Goal: Information Seeking & Learning: Learn about a topic

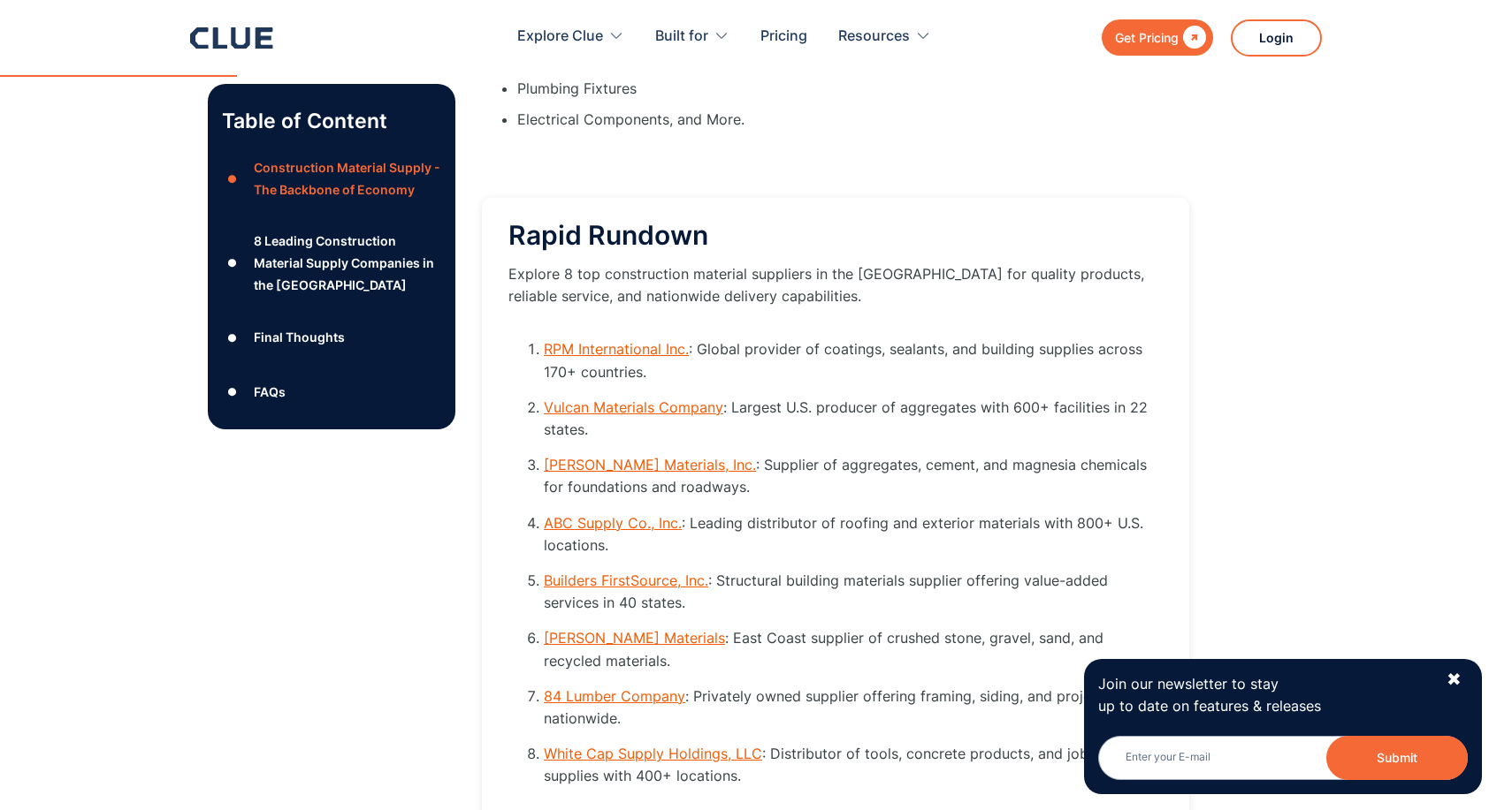
scroll to position [2278, 0]
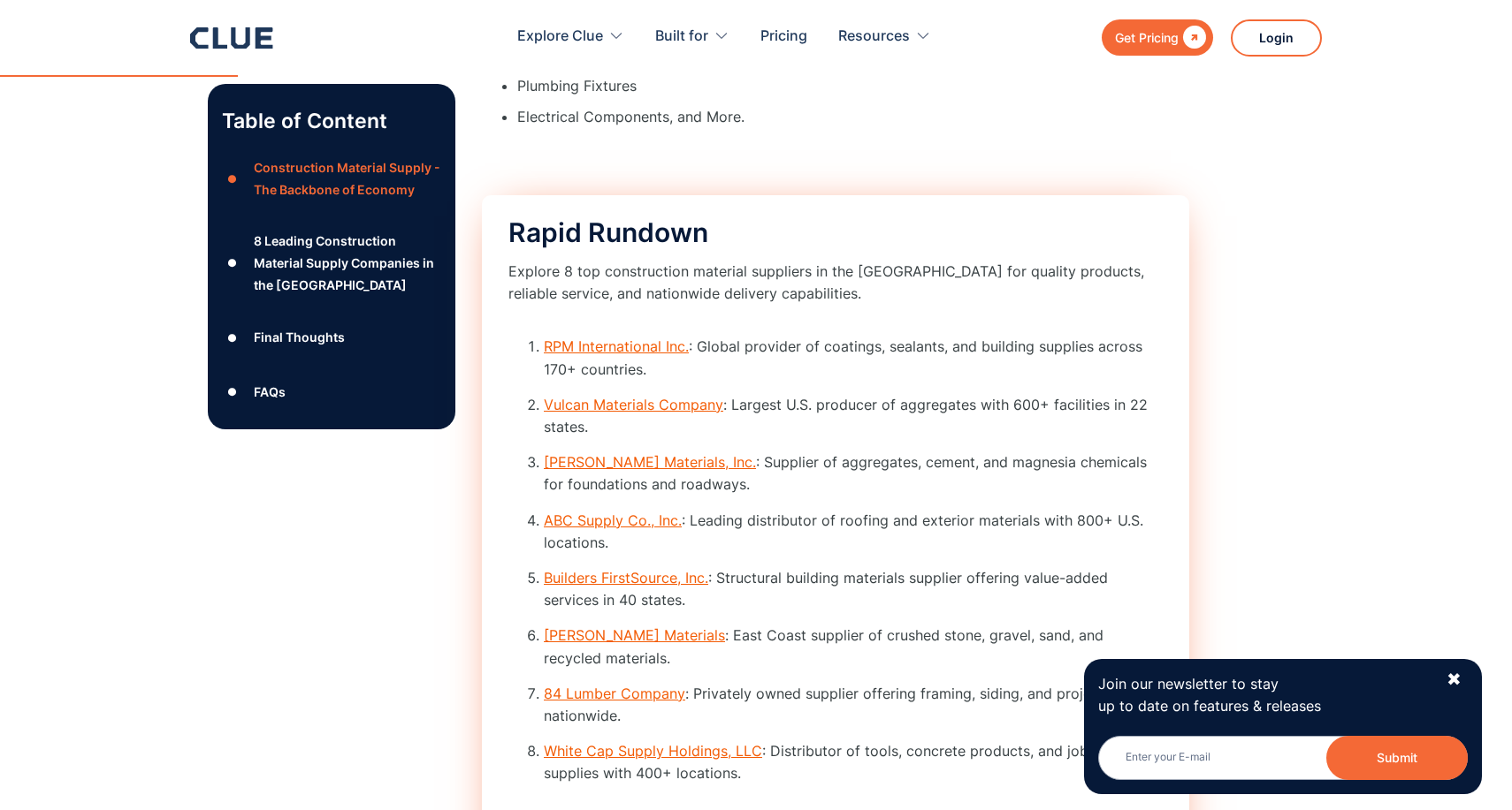
click at [818, 371] on li "RPM International Inc. : Global provider of coatings, sealants, and building su…" at bounding box center [853, 358] width 619 height 44
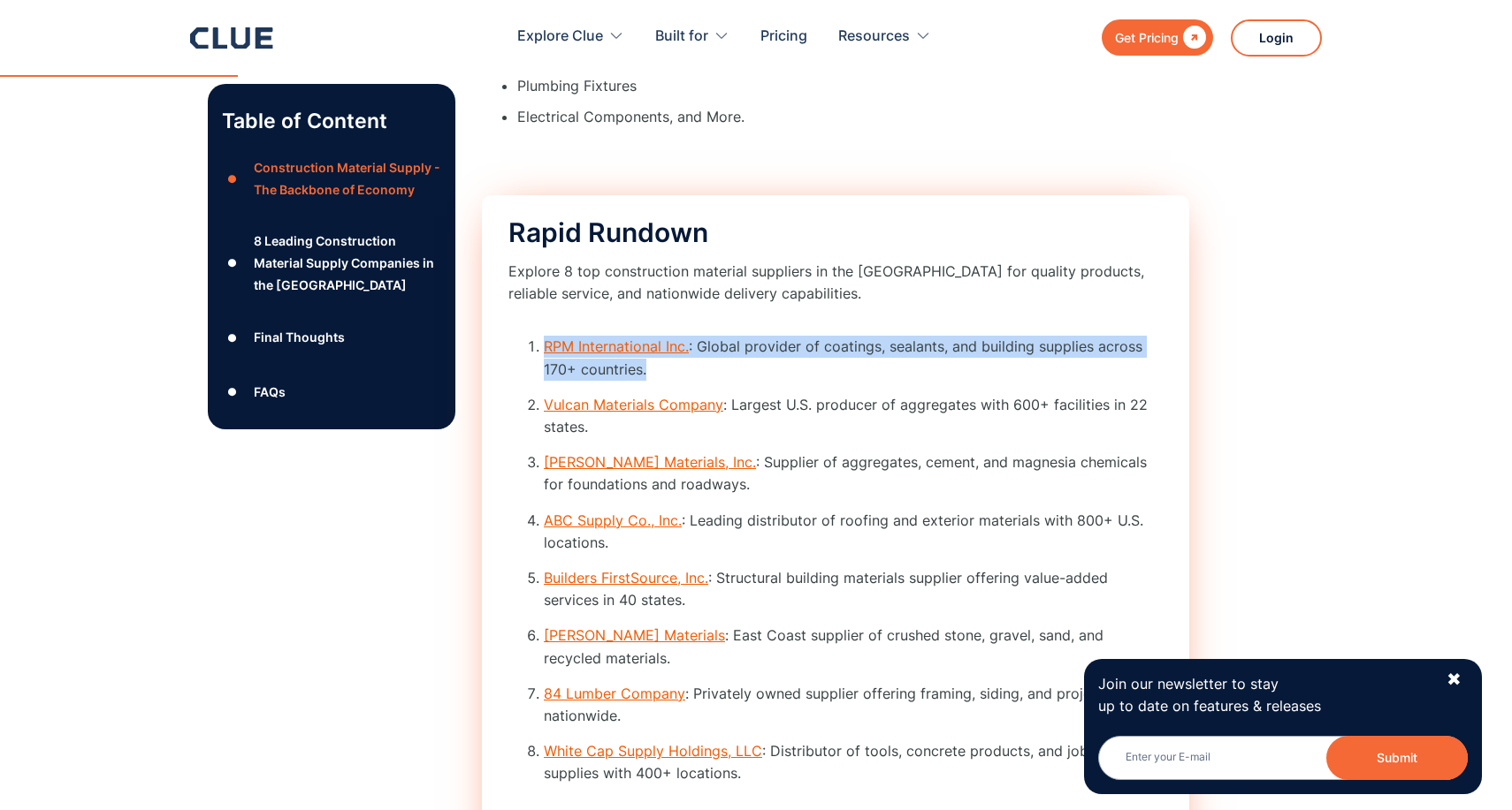
click at [818, 371] on li "RPM International Inc. : Global provider of coatings, sealants, and building su…" at bounding box center [853, 358] width 619 height 44
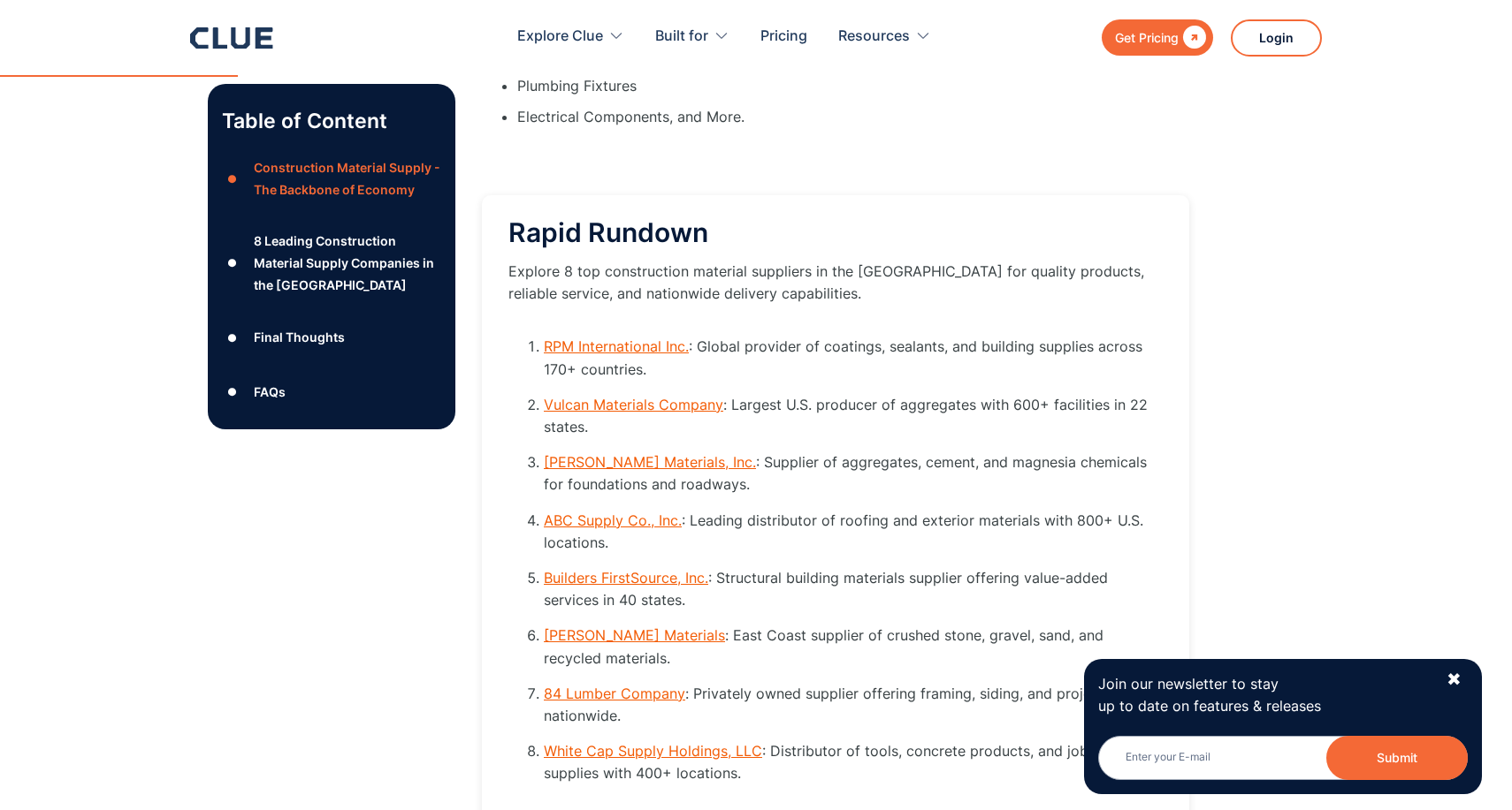
click at [1463, 683] on div "Join our newsletter to stay up to date on features & releases Email Submit News…" at bounding box center [1282, 726] width 398 height 134
click at [1450, 683] on div "✖" at bounding box center [1454, 680] width 15 height 22
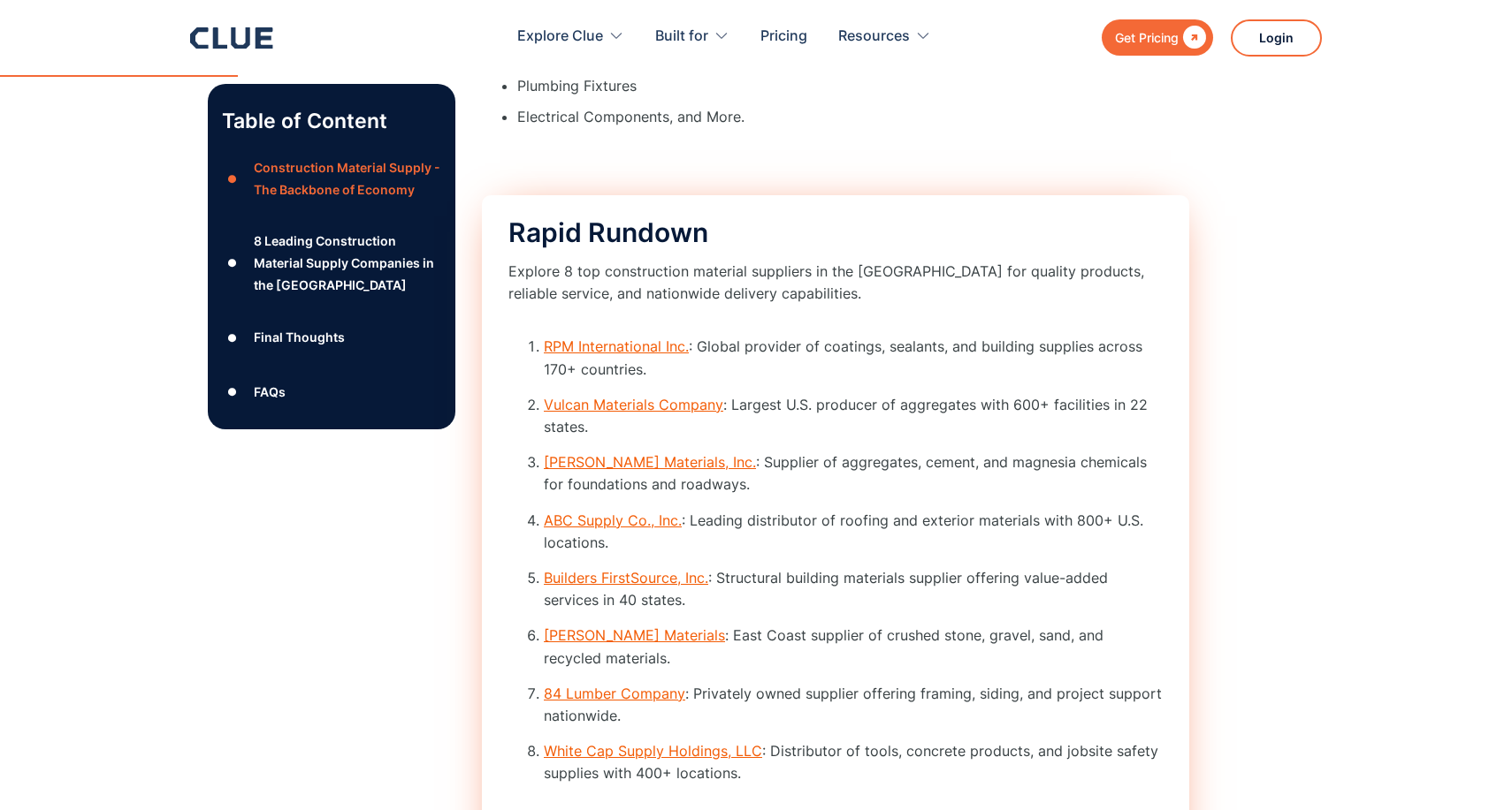
click at [922, 305] on p "Explore 8 top construction material suppliers in the [GEOGRAPHIC_DATA] for qual…" at bounding box center [835, 283] width 654 height 44
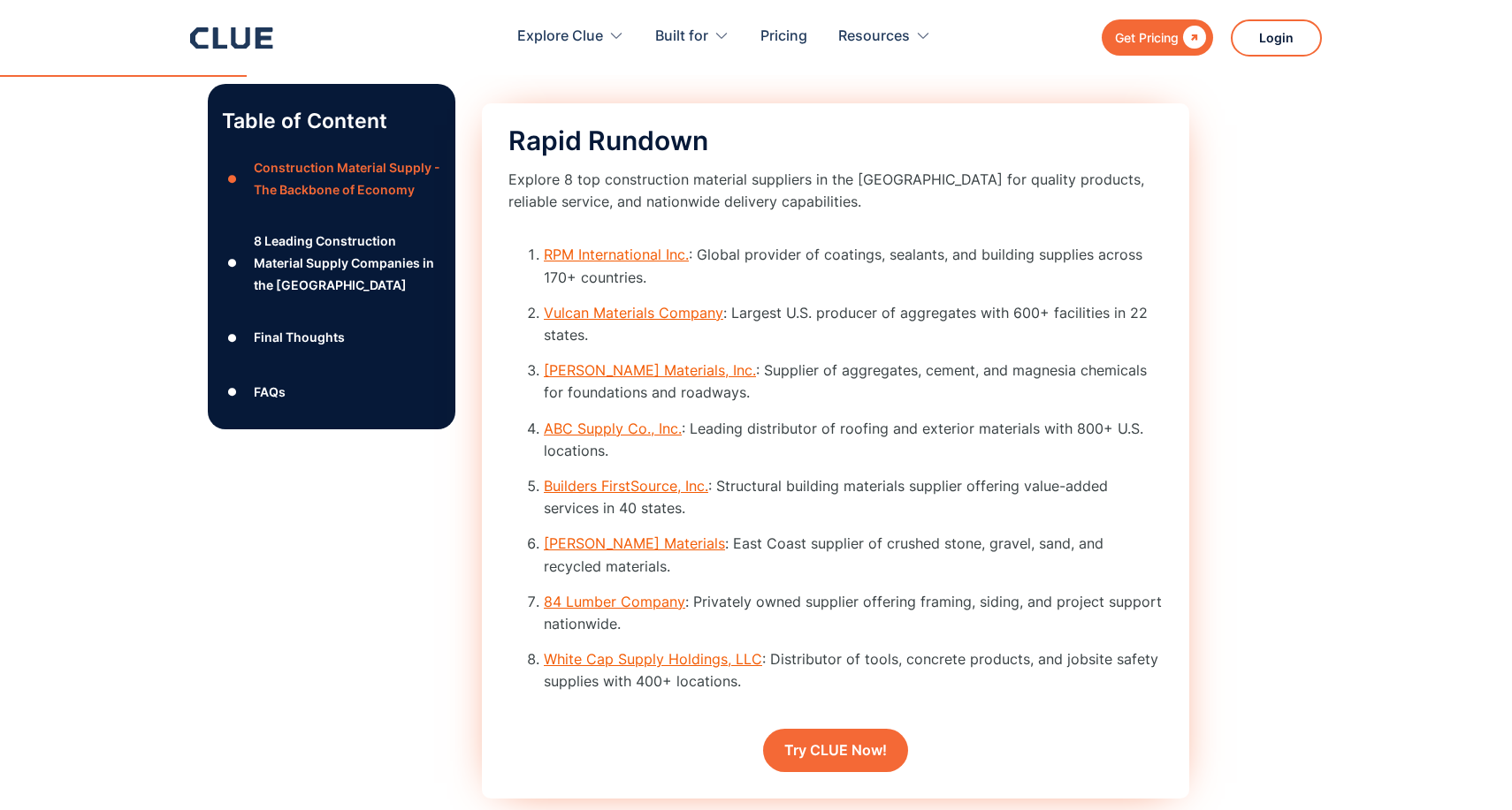
scroll to position [2371, 0]
click at [629, 262] on link "RPM International Inc." at bounding box center [616, 253] width 145 height 17
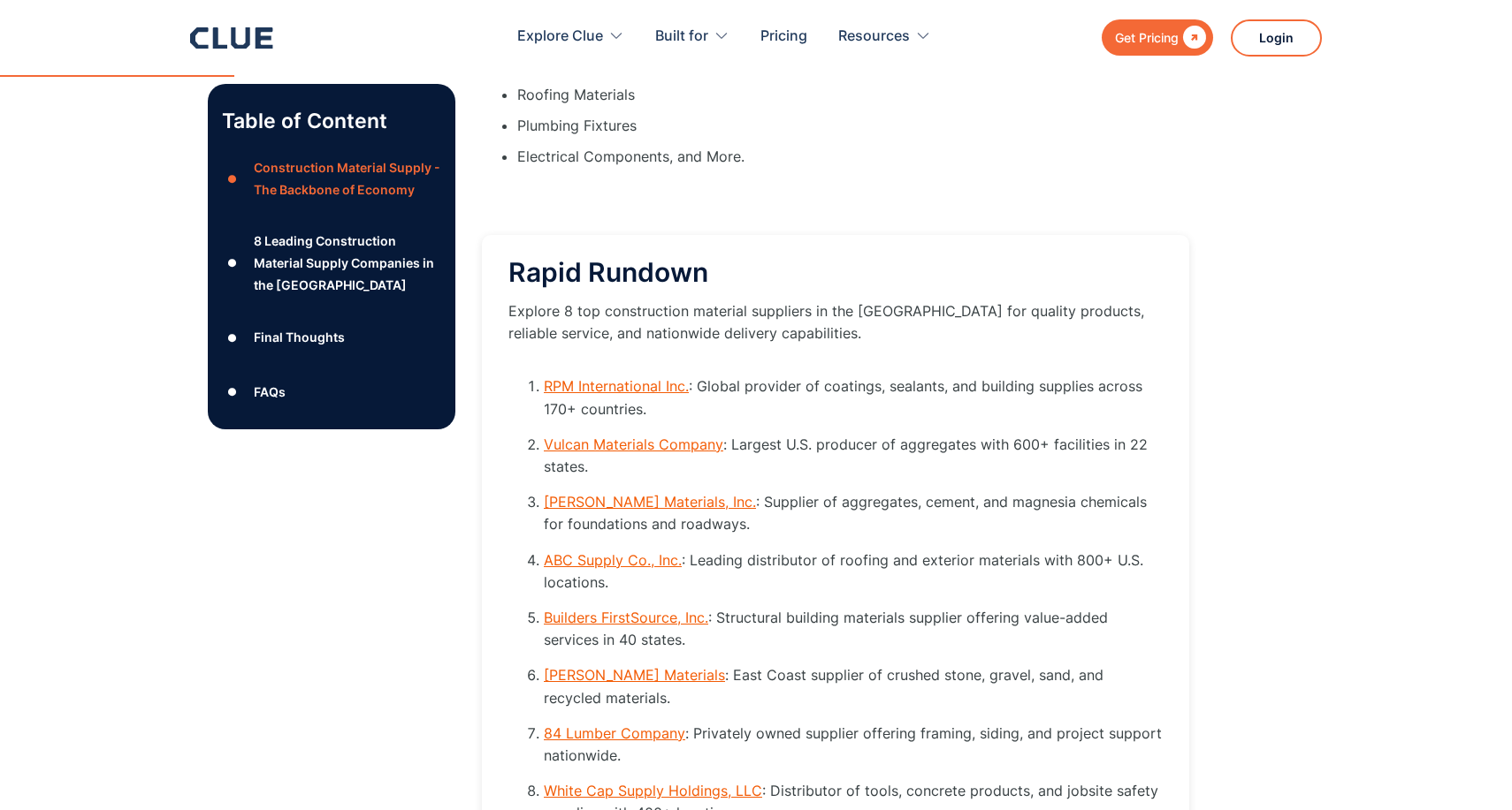
scroll to position [2238, 0]
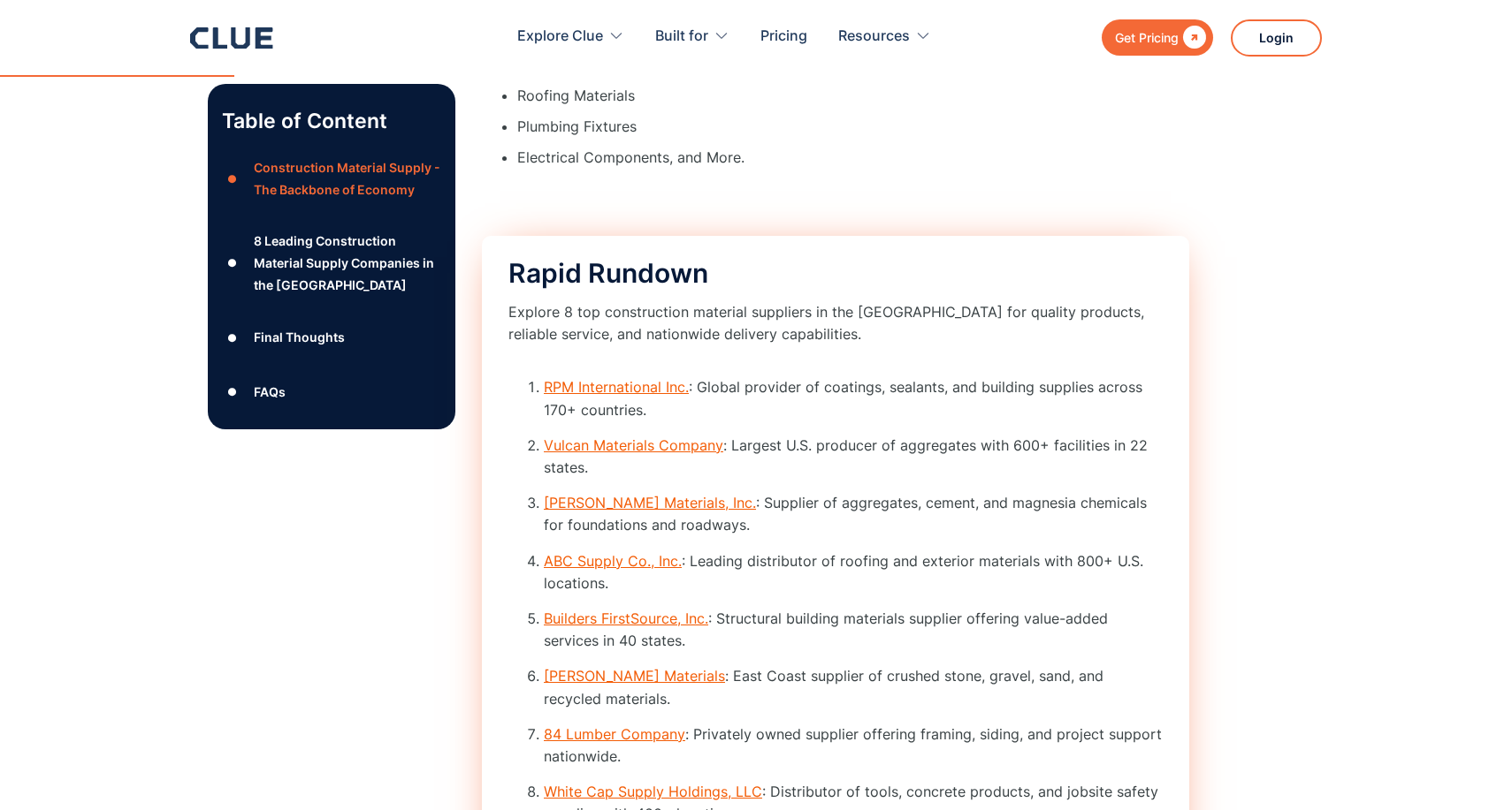
click at [640, 512] on link "[PERSON_NAME] Materials, Inc." at bounding box center [649, 502] width 212 height 17
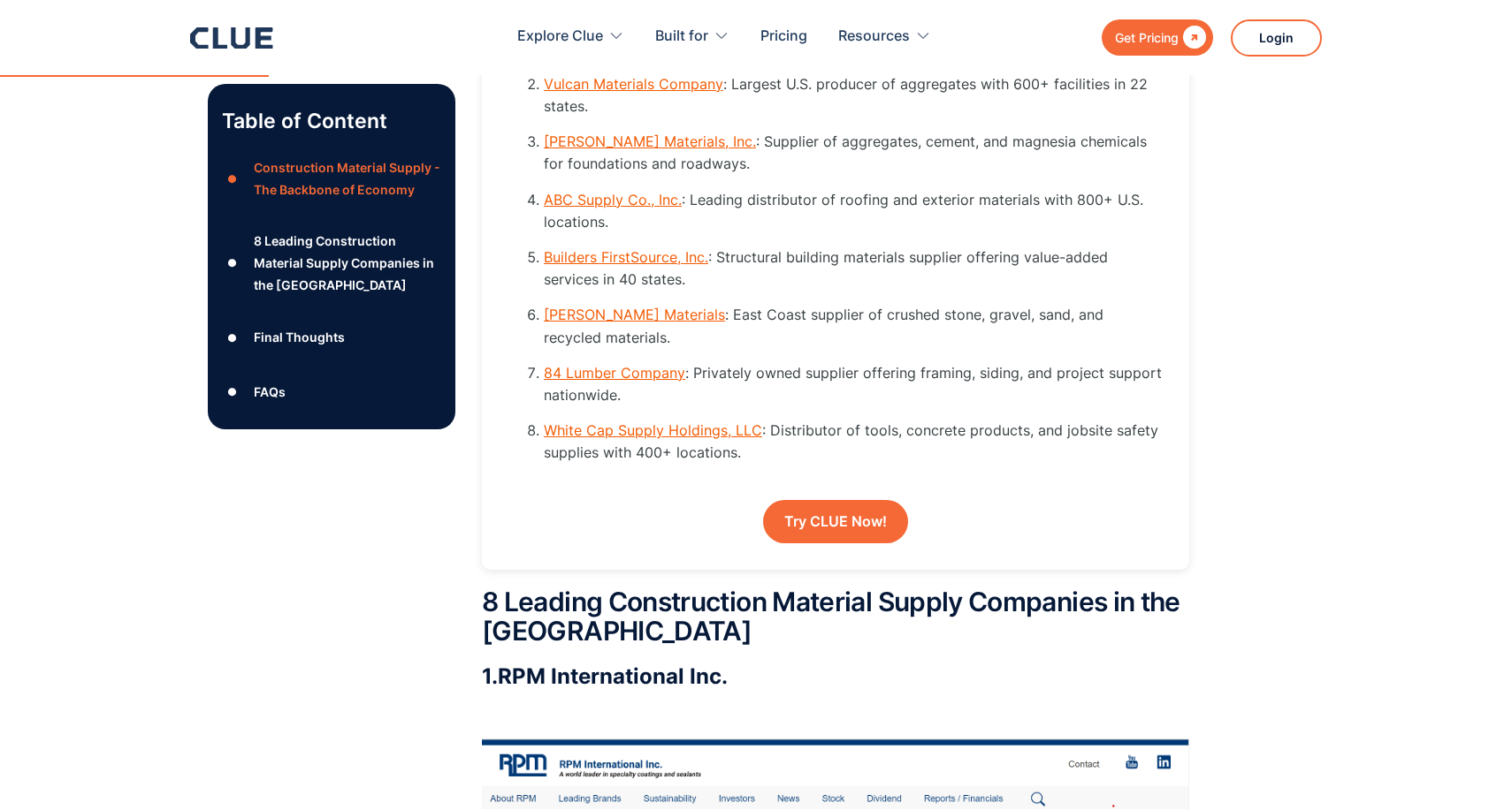
scroll to position [2600, 0]
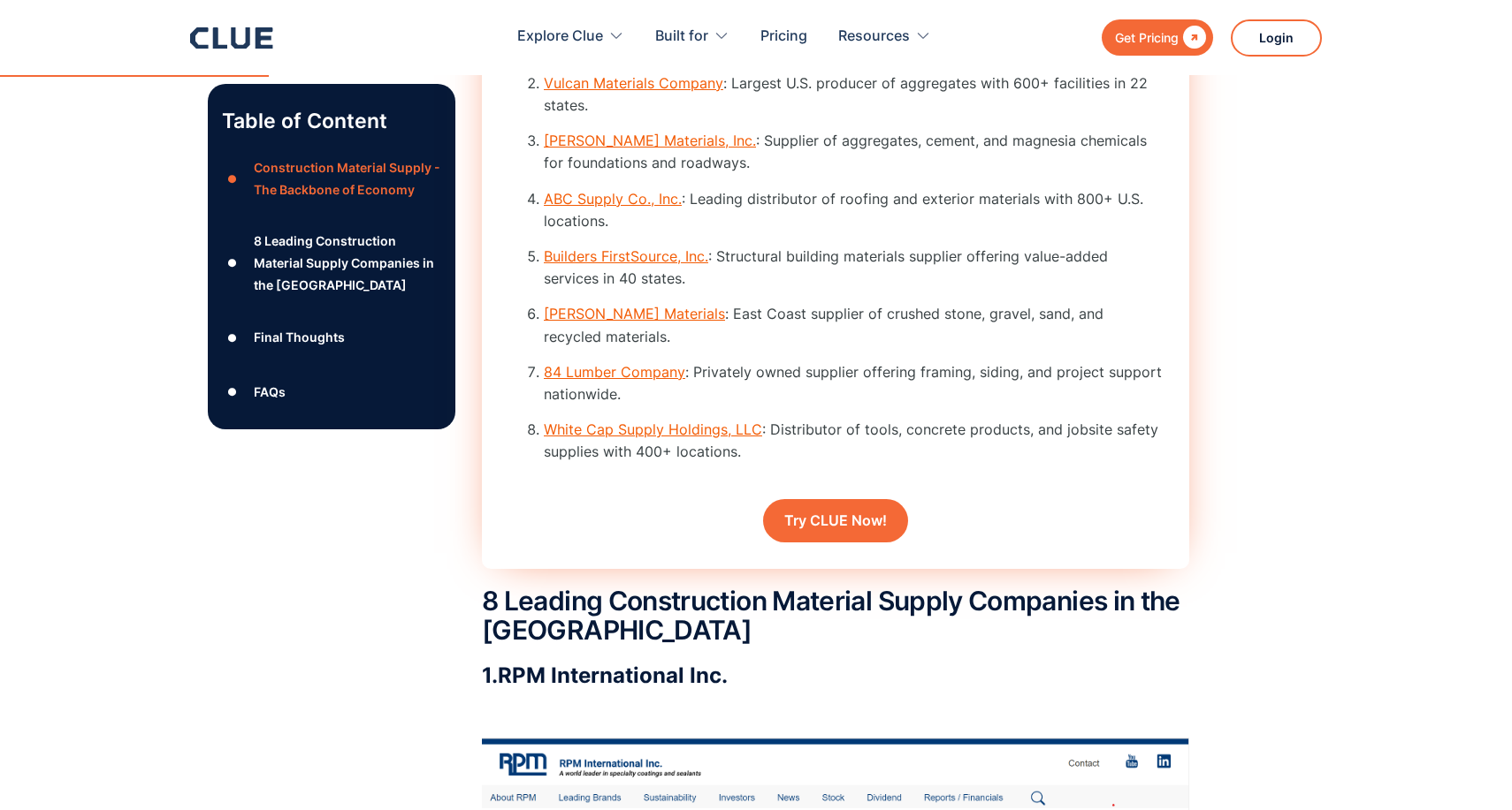
click at [779, 378] on li "84 Lumber Company : Privately owned supplier offering framing, siding, and proj…" at bounding box center [853, 383] width 619 height 44
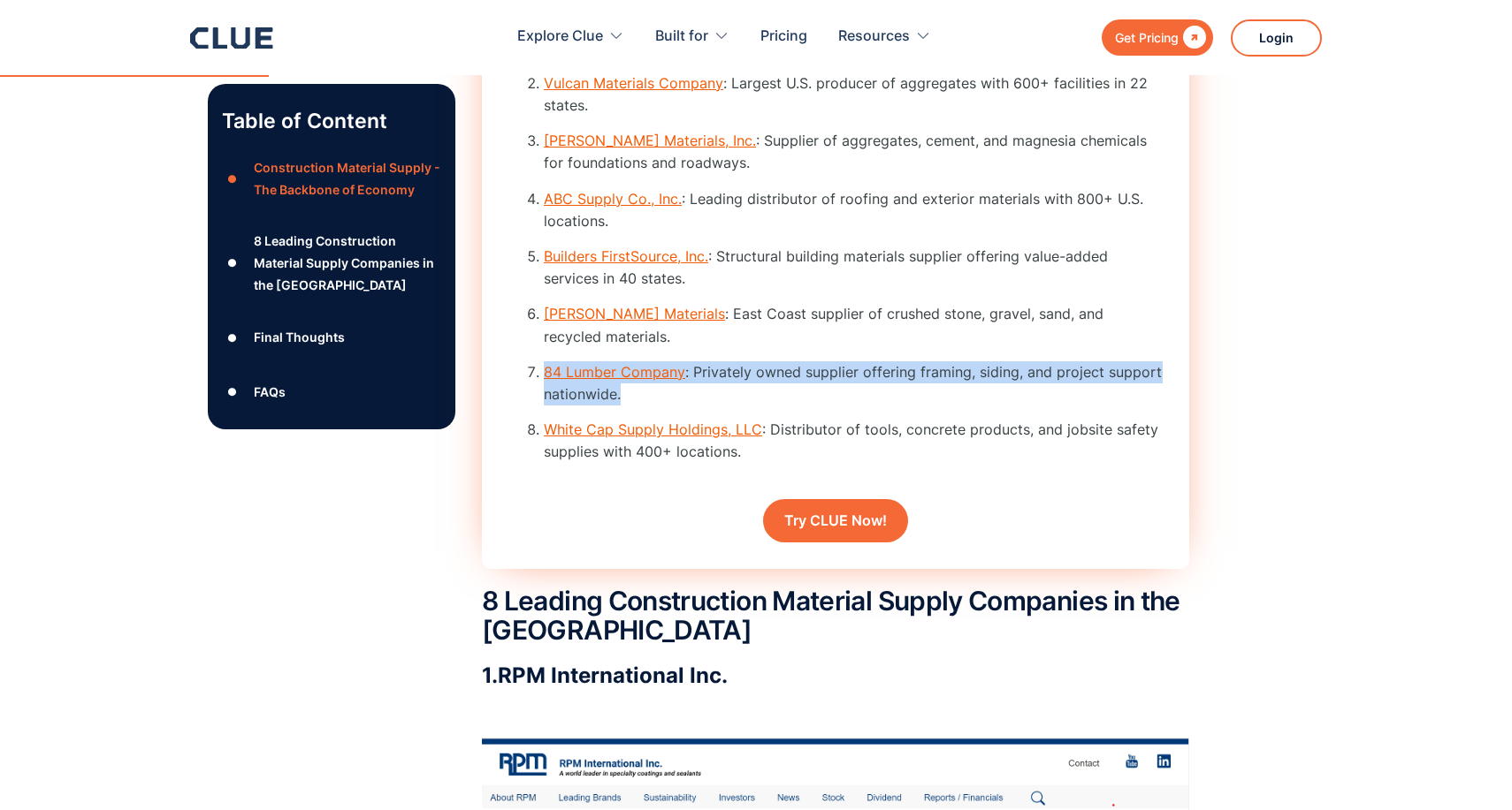
click at [779, 378] on li "84 Lumber Company : Privately owned supplier offering framing, siding, and proj…" at bounding box center [853, 383] width 619 height 44
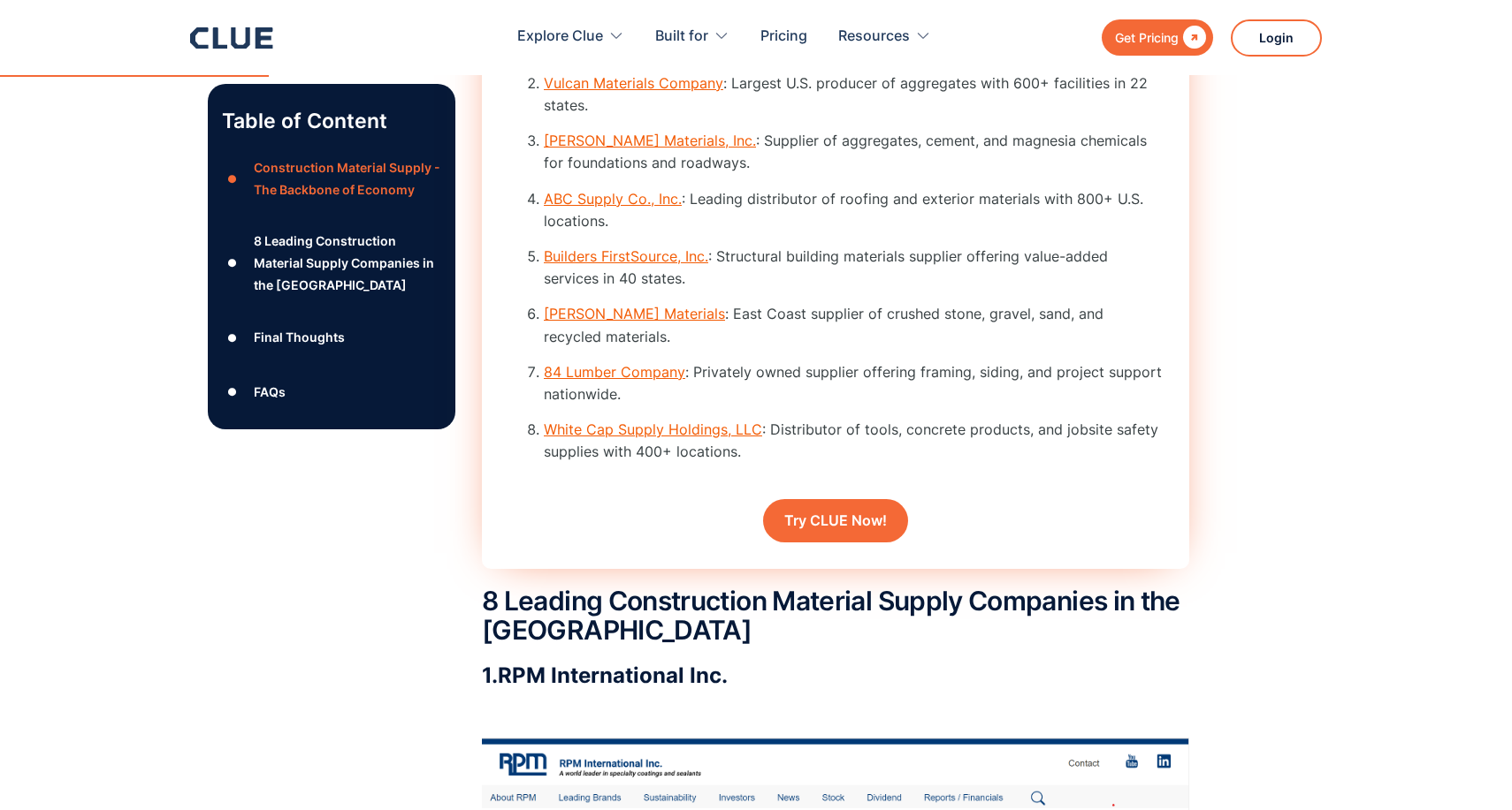
click at [838, 456] on li "White Cap Supply Holdings, LLC : Distributor of tools, concrete products, and j…" at bounding box center [853, 441] width 619 height 44
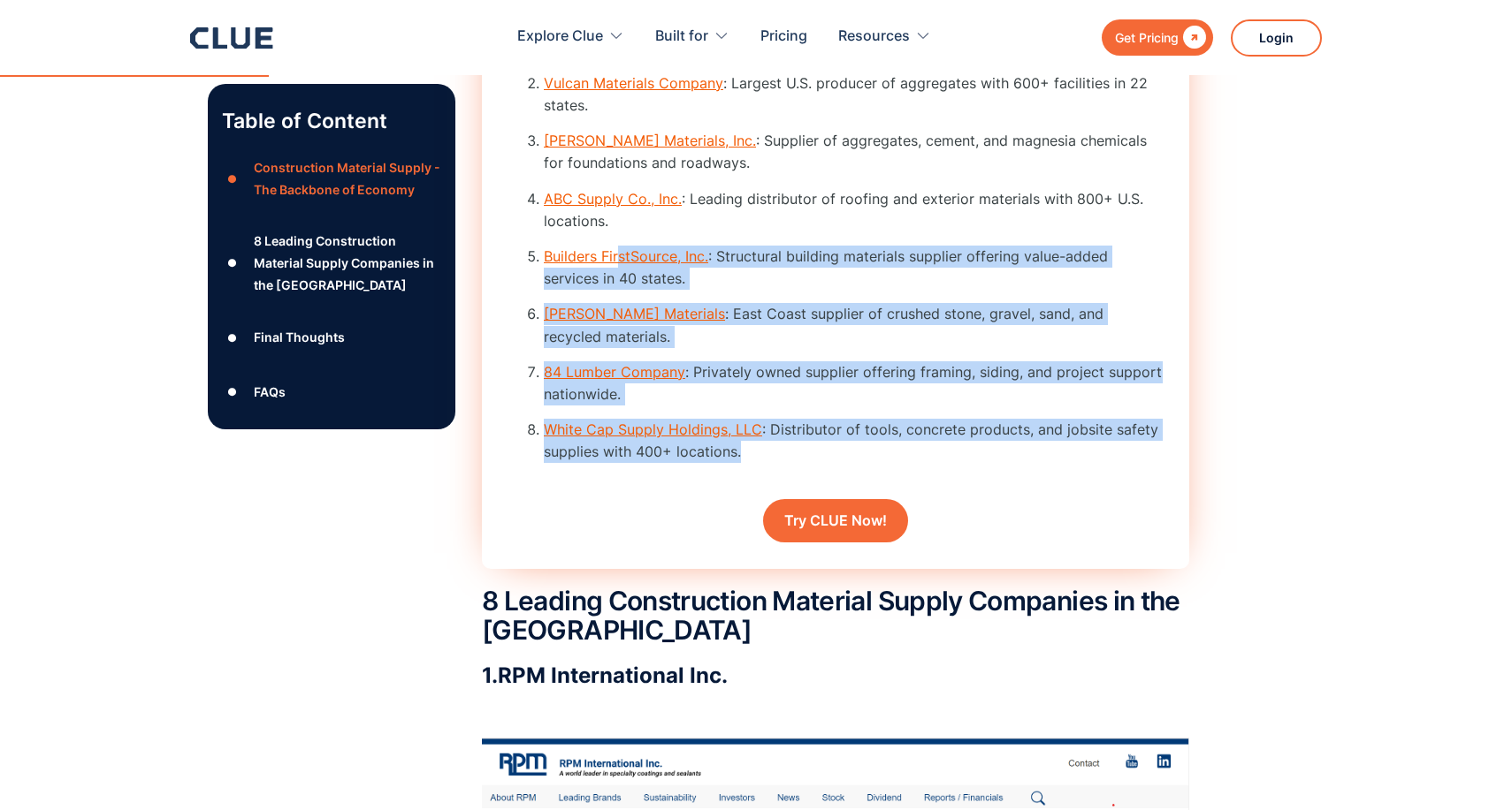
drag, startPoint x: 790, startPoint y: 454, endPoint x: 617, endPoint y: 291, distance: 237.7
click at [617, 291] on ol "RPM International Inc. : Global provider of coatings, sealants, and building su…" at bounding box center [835, 245] width 654 height 462
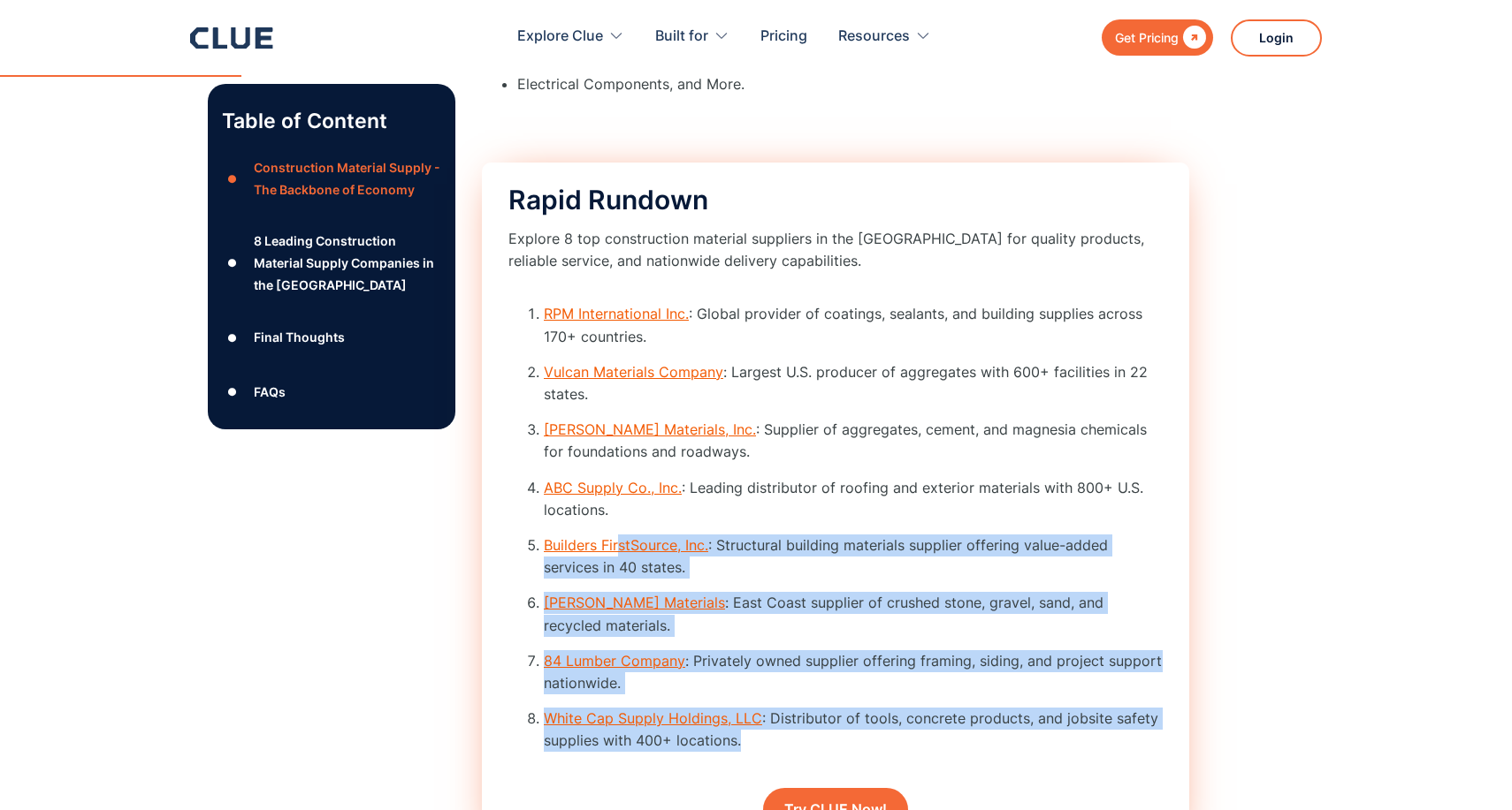
scroll to position [2310, 0]
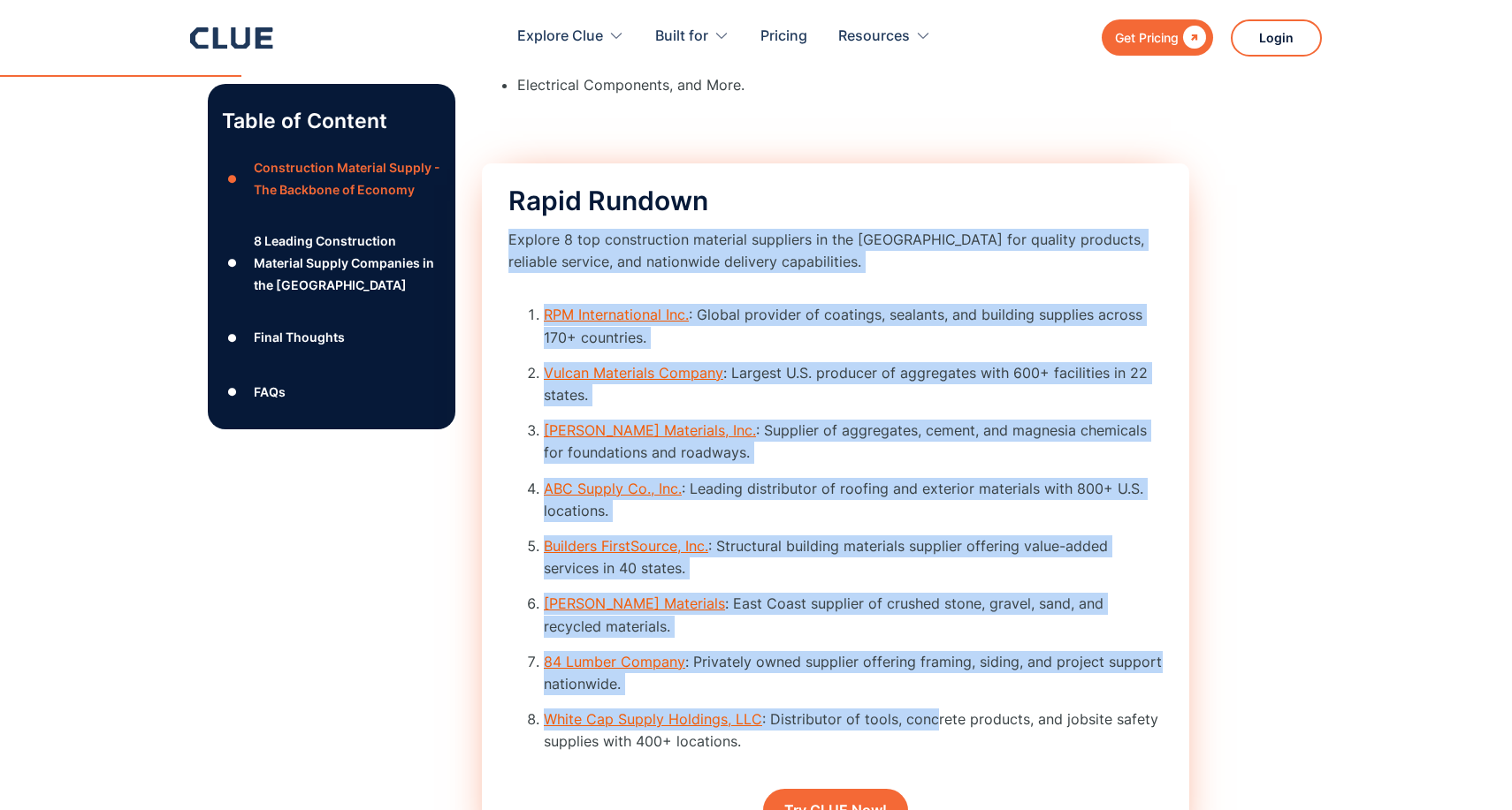
drag, startPoint x: 511, startPoint y: 268, endPoint x: 934, endPoint y: 732, distance: 627.9
click at [934, 732] on div "Rapid Rundown Explore 8 top construction material suppliers in the [GEOGRAPHIC_…" at bounding box center [835, 511] width 707 height 695
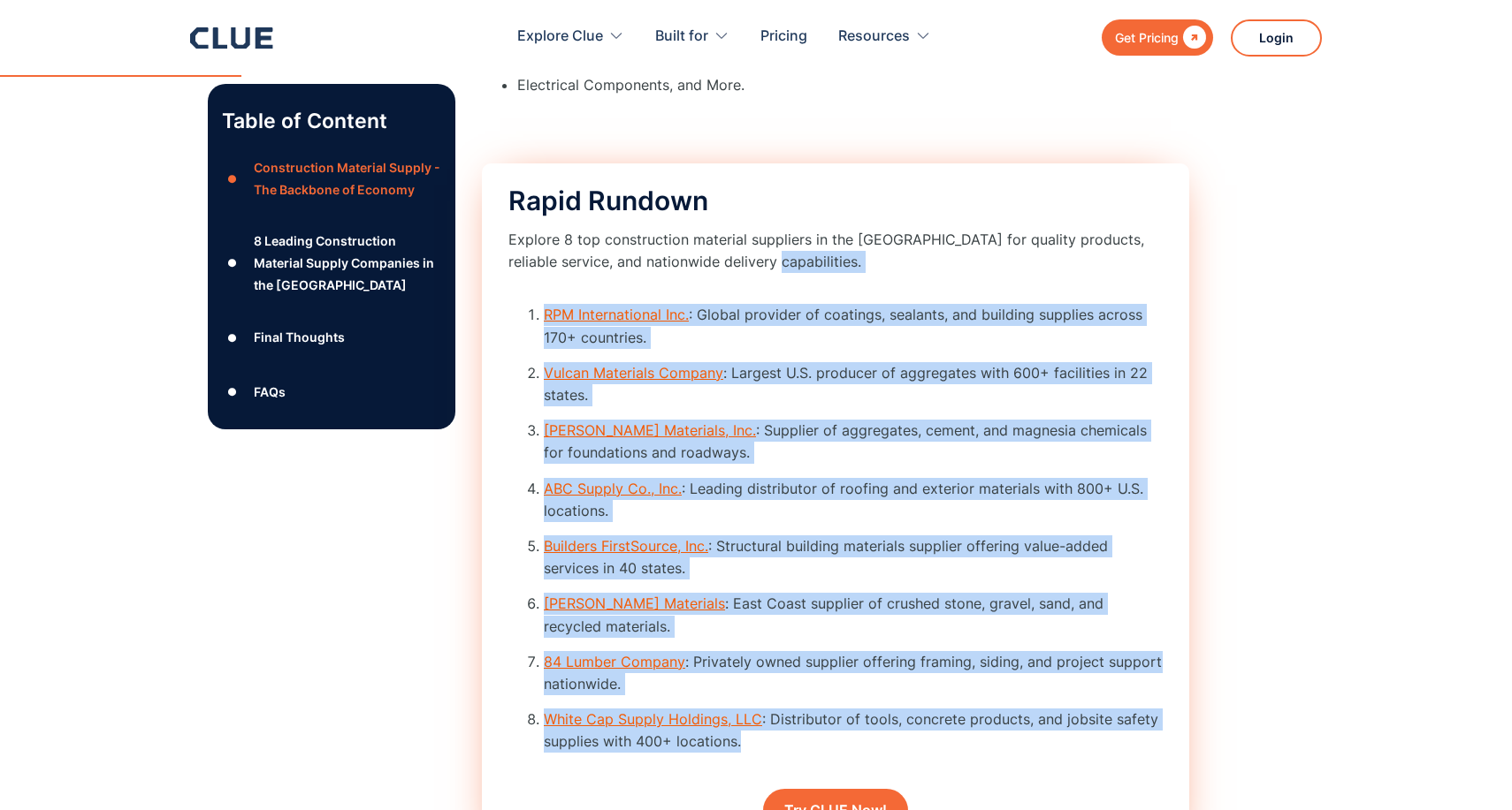
drag, startPoint x: 819, startPoint y: 759, endPoint x: 550, endPoint y: 308, distance: 525.1
click at [550, 308] on div "Rapid Rundown Explore 8 top construction material suppliers in the [GEOGRAPHIC_…" at bounding box center [835, 511] width 707 height 695
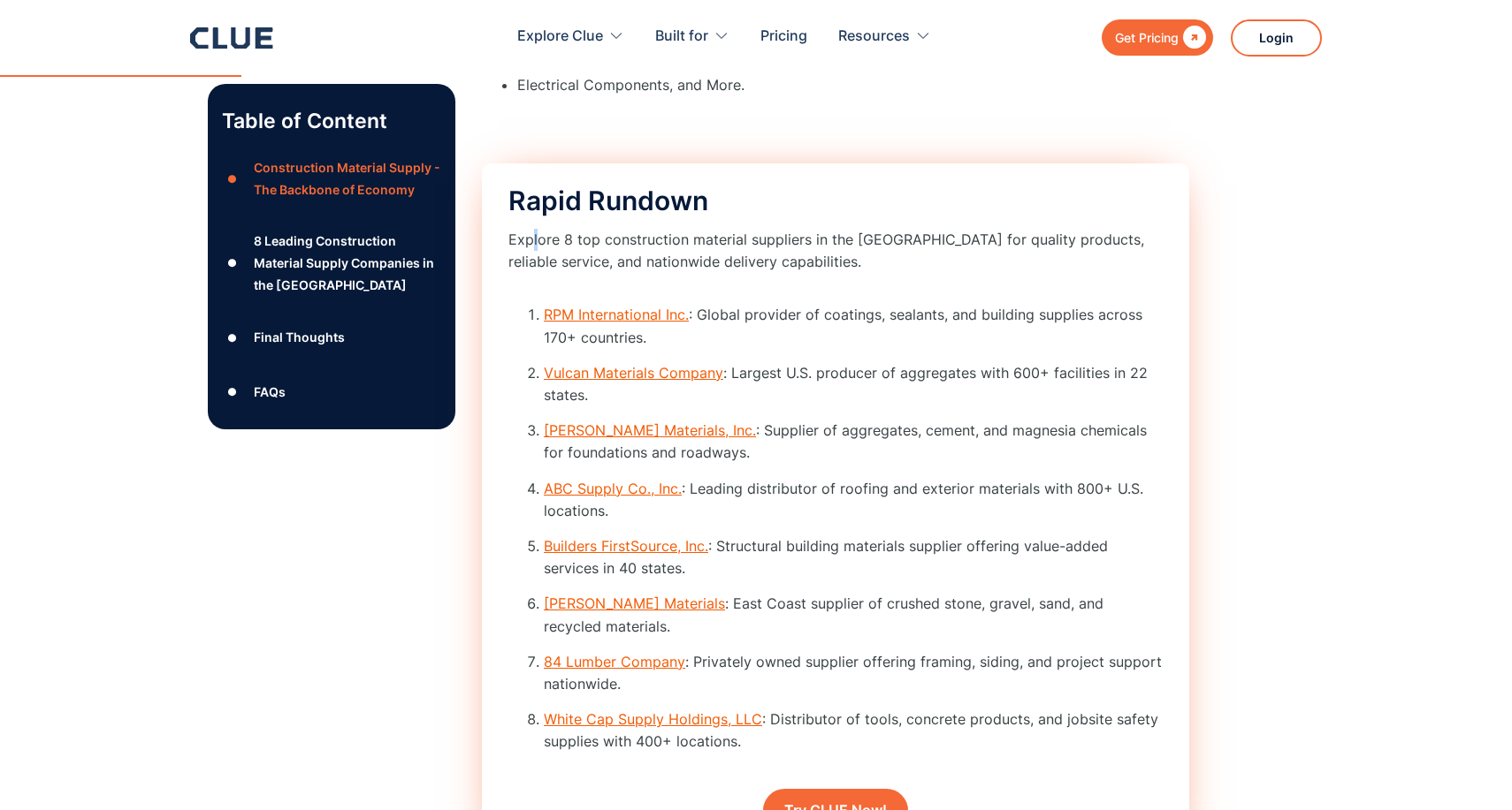
click at [534, 260] on p "Explore 8 top construction material suppliers in the [GEOGRAPHIC_DATA] for qual…" at bounding box center [835, 251] width 654 height 44
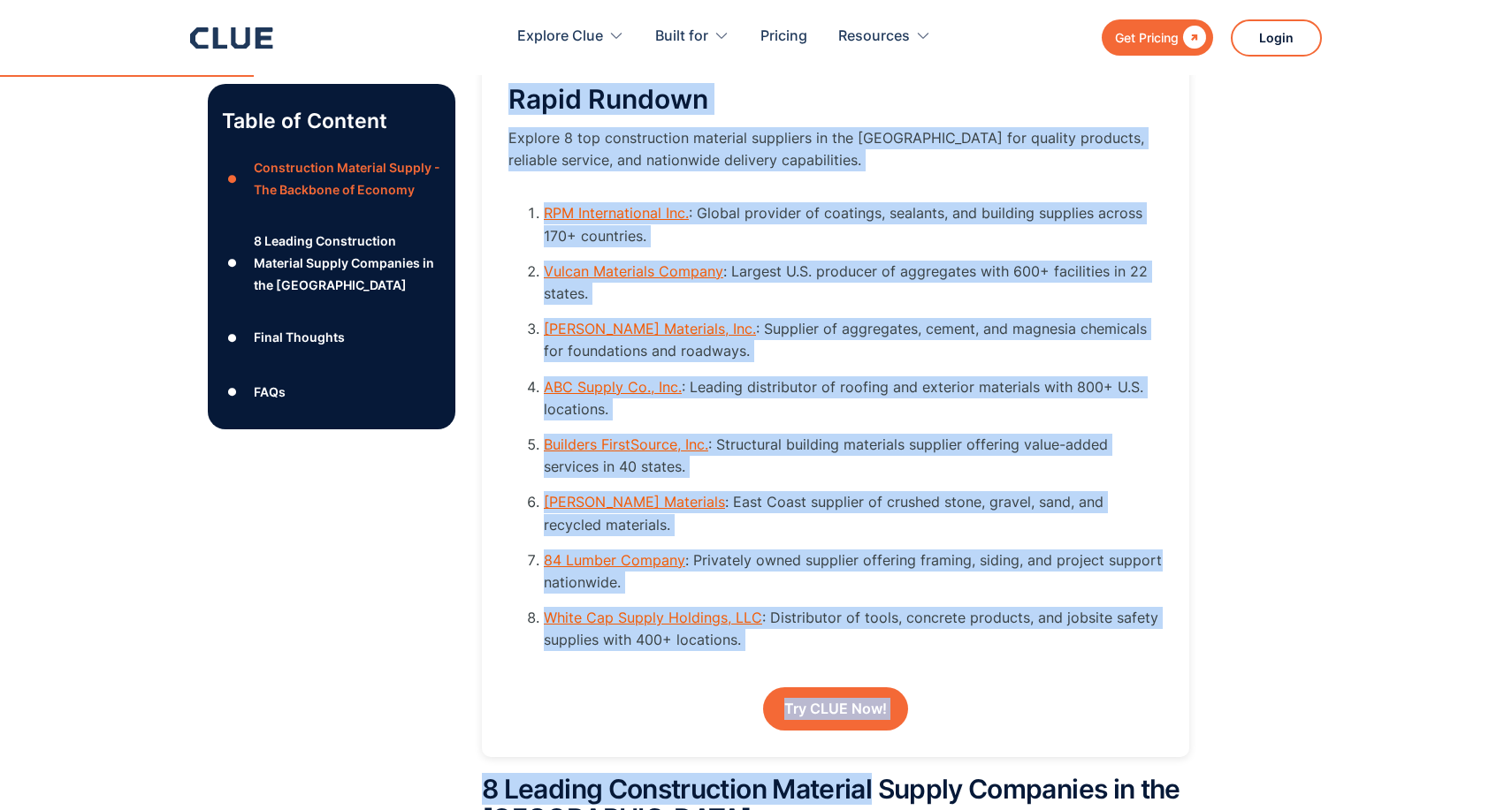
scroll to position [2526, 0]
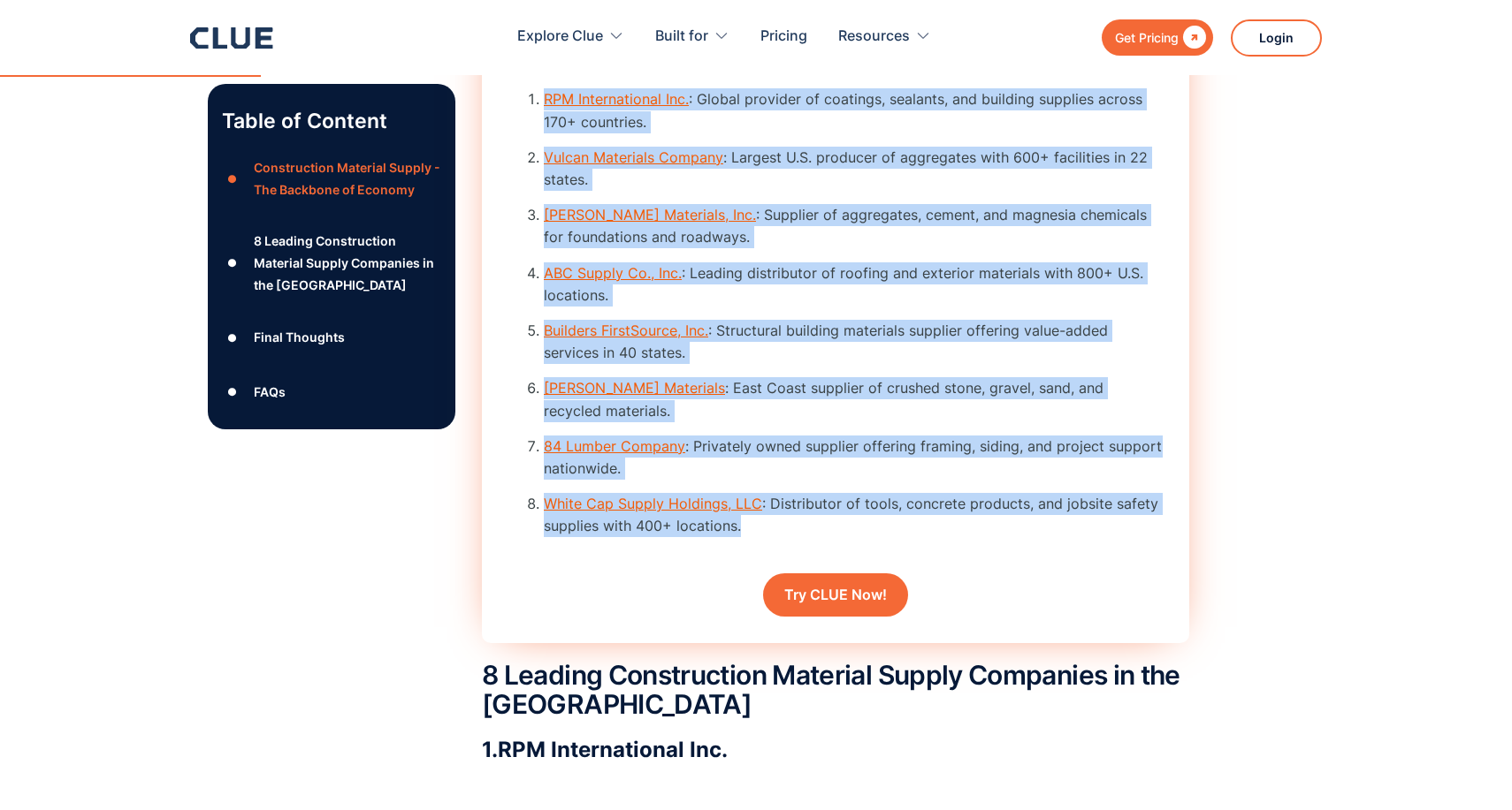
drag, startPoint x: 514, startPoint y: 241, endPoint x: 796, endPoint y: 550, distance: 418.3
click at [796, 550] on div "Rapid Rundown Explore 8 top construction material suppliers in the [GEOGRAPHIC_…" at bounding box center [835, 295] width 707 height 695
copy div "Rapid Rundown Explore 8 top construction material suppliers in the [GEOGRAPHIC_…"
